Goal: Task Accomplishment & Management: Use online tool/utility

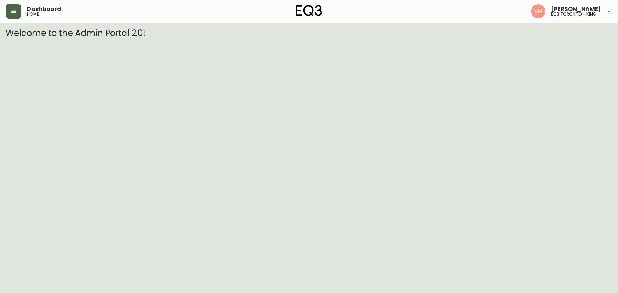
click at [15, 12] on icon "button" at bounding box center [14, 11] width 6 height 6
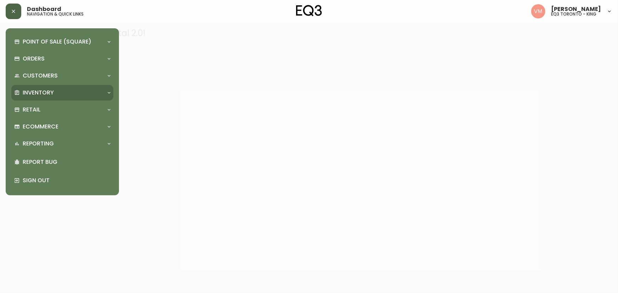
click at [35, 92] on p "Inventory" at bounding box center [38, 93] width 31 height 8
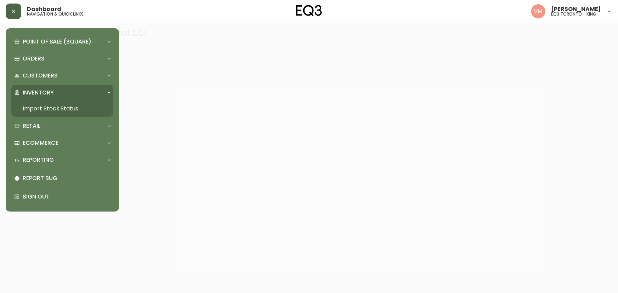
click at [77, 108] on link "Import Stock Status" at bounding box center [62, 109] width 102 height 16
